Goal: Contribute content: Contribute content

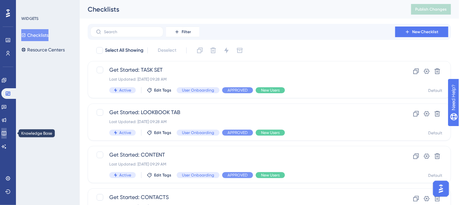
click at [6, 133] on icon at bounding box center [4, 133] width 4 height 4
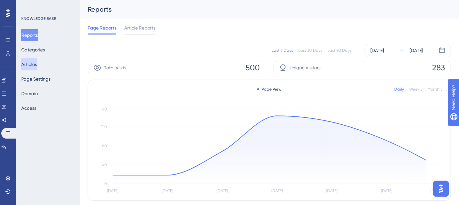
click at [37, 65] on button "Articles" at bounding box center [29, 64] width 16 height 12
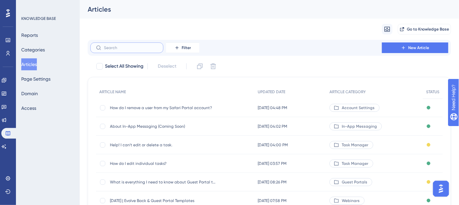
click at [129, 45] on input "text" at bounding box center [131, 47] width 54 height 5
paste input "What is a File?"
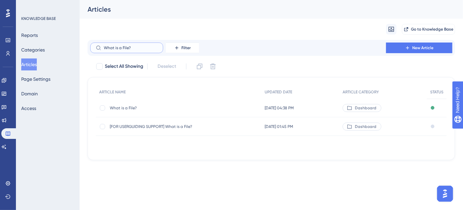
type input "What is a File?"
click at [134, 107] on span "What is a File?" at bounding box center [163, 107] width 106 height 5
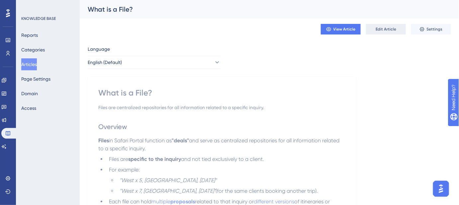
click at [385, 31] on span "Edit Article" at bounding box center [385, 29] width 21 height 5
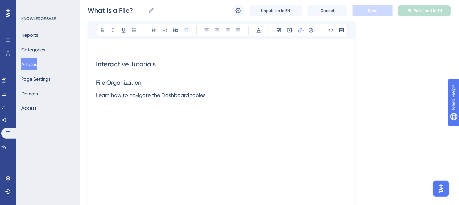
scroll to position [230, 0]
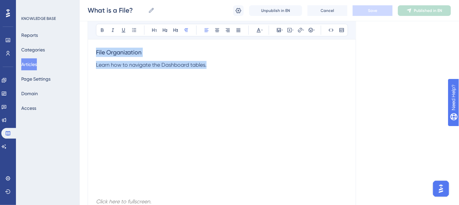
drag, startPoint x: 212, startPoint y: 63, endPoint x: 95, endPoint y: 57, distance: 118.0
click at [95, 57] on div "What is a File? Files are centralized repositories for all information related …" at bounding box center [222, 114] width 268 height 541
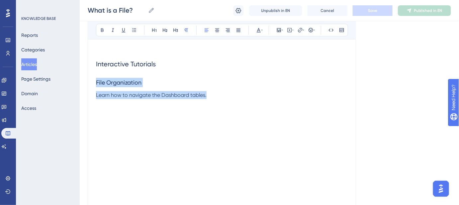
scroll to position [170, 0]
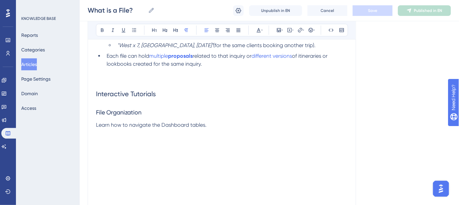
drag, startPoint x: 95, startPoint y: 92, endPoint x: 120, endPoint y: 93, distance: 25.2
click at [120, 93] on div "What is a File? Files are centralized repositories for all information related …" at bounding box center [222, 174] width 268 height 541
drag, startPoint x: 164, startPoint y: 95, endPoint x: 91, endPoint y: 94, distance: 73.7
click at [91, 94] on div "What is a File? Files are centralized repositories for all information related …" at bounding box center [222, 174] width 268 height 541
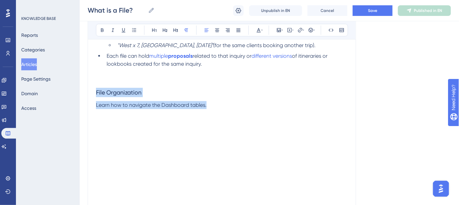
drag, startPoint x: 207, startPoint y: 106, endPoint x: 94, endPoint y: 96, distance: 113.7
click at [94, 96] on div "What is a File? Files are centralized repositories for all information related …" at bounding box center [222, 164] width 268 height 521
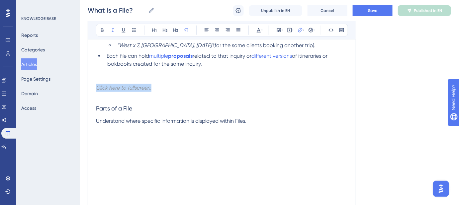
drag, startPoint x: 159, startPoint y: 87, endPoint x: 87, endPoint y: 88, distance: 72.0
click at [87, 88] on div "Performance Users Engagement Widgets Feedback Product Updates Knowledge Base AI…" at bounding box center [269, 75] width 379 height 491
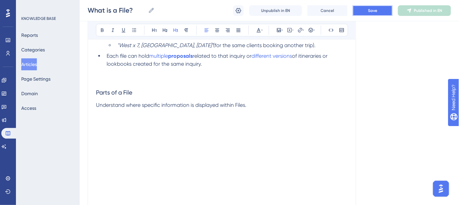
click at [365, 12] on button "Save" at bounding box center [373, 10] width 40 height 11
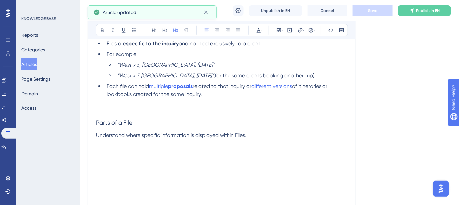
scroll to position [129, 0]
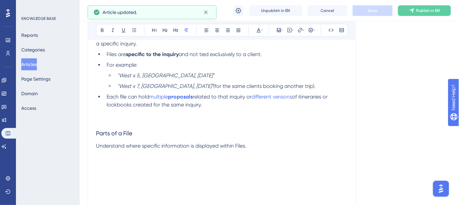
click at [229, 109] on p at bounding box center [222, 113] width 252 height 8
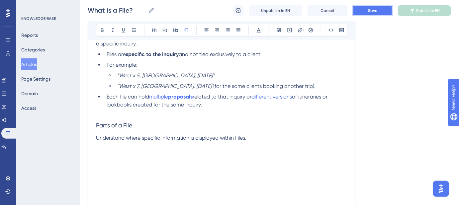
click at [380, 8] on button "Save" at bounding box center [373, 10] width 40 height 11
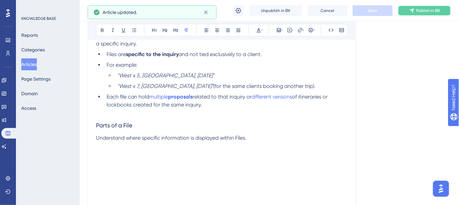
click at [426, 12] on span "Publish in EN" at bounding box center [428, 10] width 24 height 5
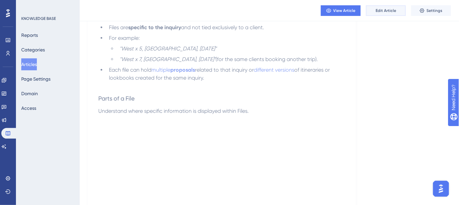
click at [379, 13] on span "Edit Article" at bounding box center [385, 10] width 21 height 5
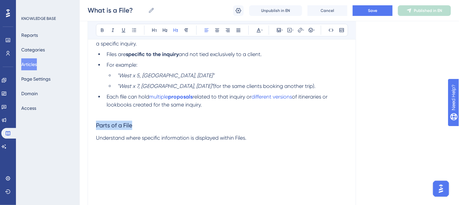
drag, startPoint x: 133, startPoint y: 125, endPoint x: 88, endPoint y: 125, distance: 45.8
click at [88, 125] on div "What is a File? Files are centralized repositories for all information related …" at bounding box center [222, 116] width 268 height 342
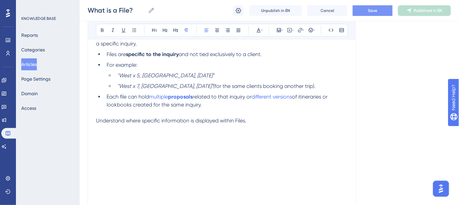
click at [368, 14] on button "Save" at bounding box center [373, 10] width 40 height 11
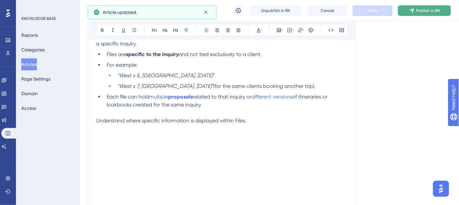
click at [413, 12] on icon at bounding box center [411, 10] width 5 height 5
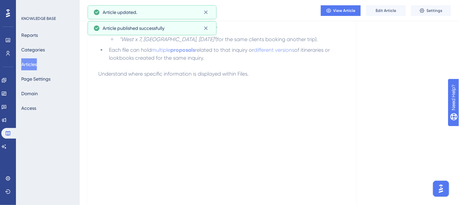
scroll to position [219, 0]
